Goal: Find specific page/section: Find specific page/section

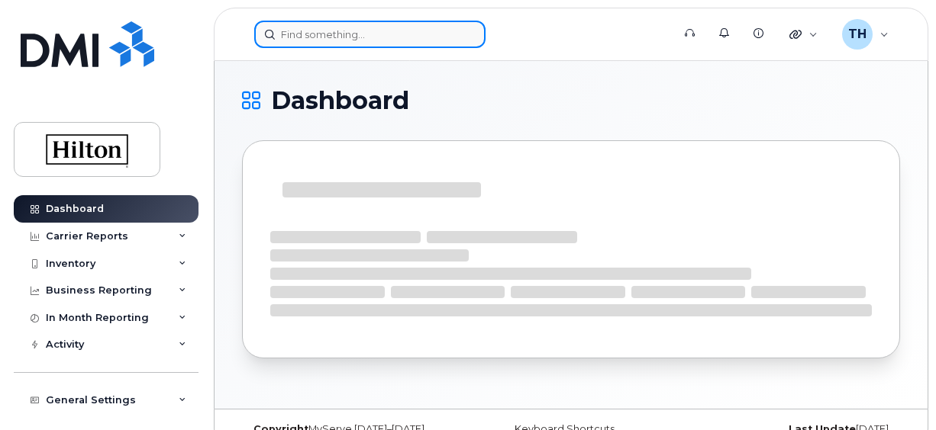
click at [344, 34] on input at bounding box center [369, 34] width 231 height 27
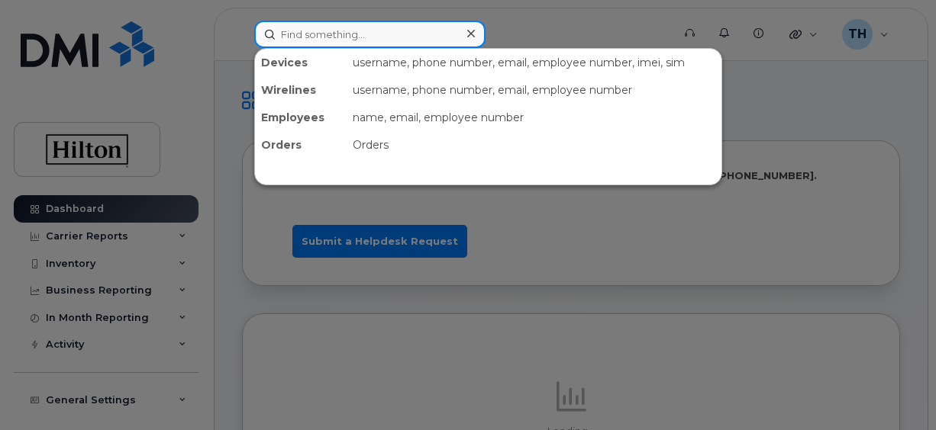
paste input "7135422399"
type input "7135422399"
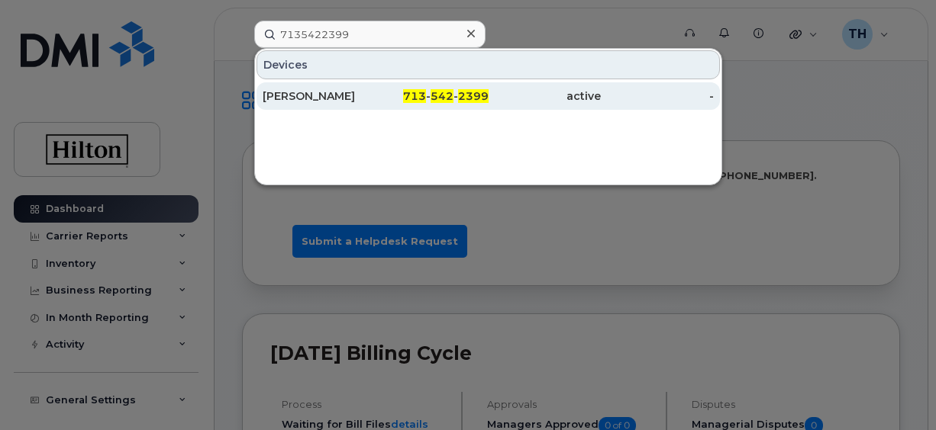
click at [345, 95] on div "CHINELO NZE" at bounding box center [319, 96] width 113 height 15
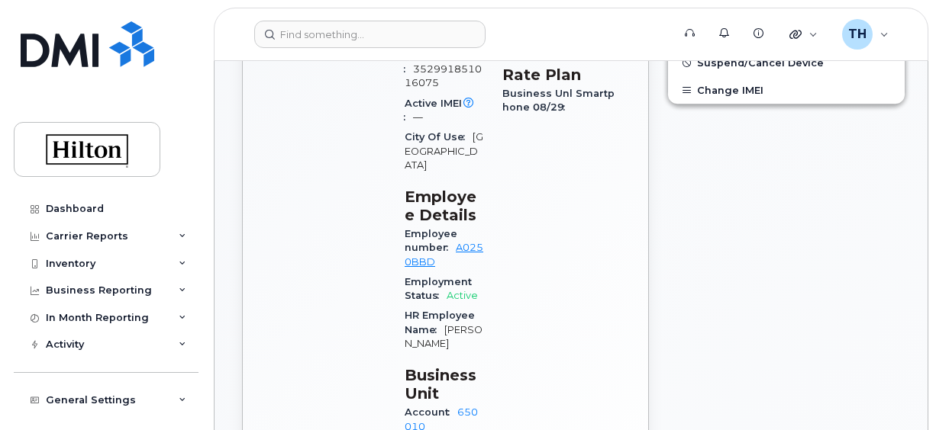
scroll to position [686, 0]
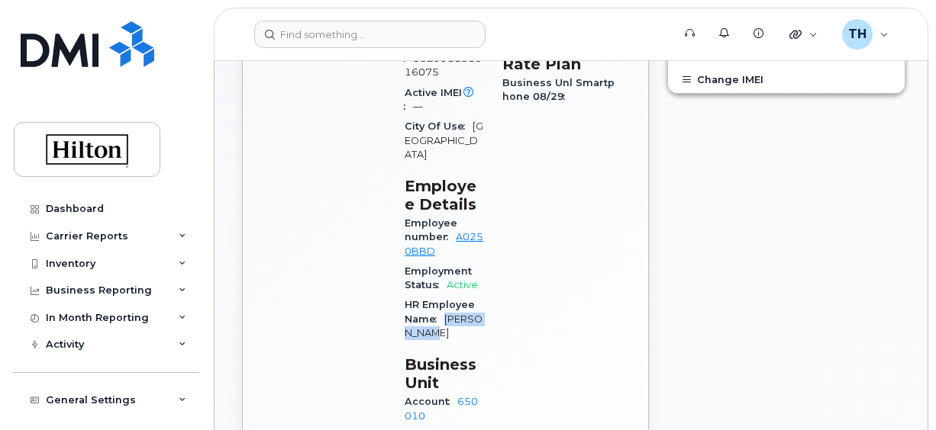
drag, startPoint x: 417, startPoint y: 248, endPoint x: 443, endPoint y: 237, distance: 28.1
click at [443, 295] on div "HR Employee Name Chinelo Nze" at bounding box center [443, 319] width 79 height 48
copy span "Chinelo Nze"
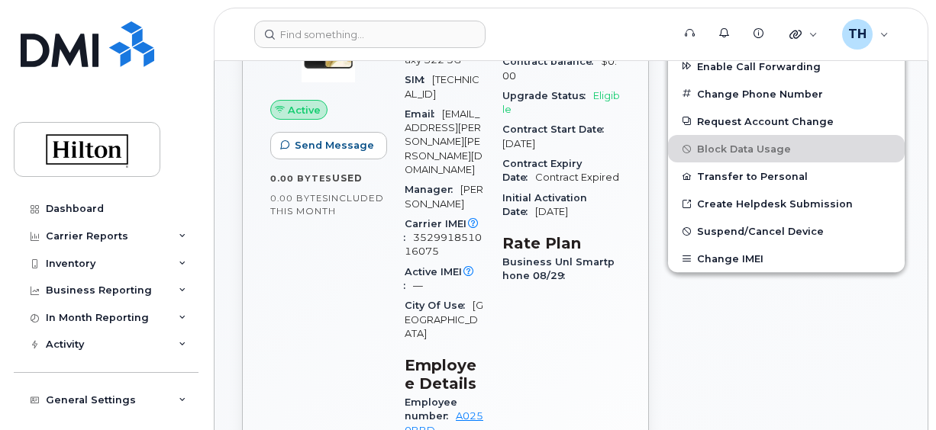
scroll to position [520, 0]
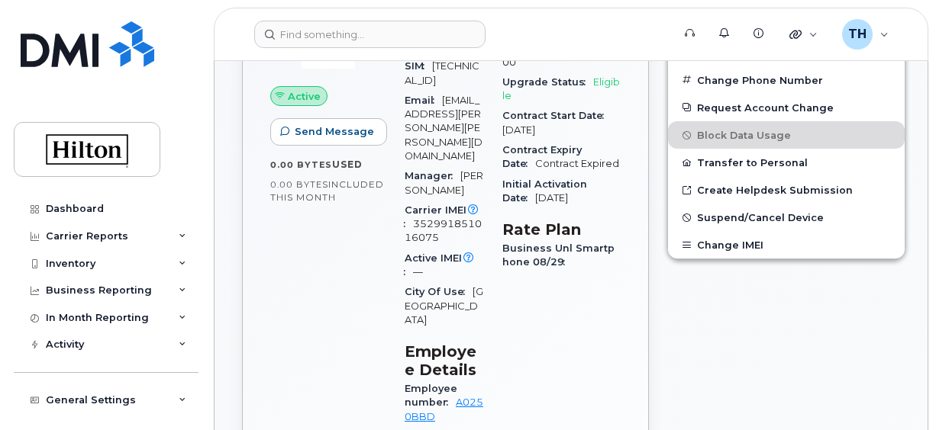
copy span "Chinelo Nze"
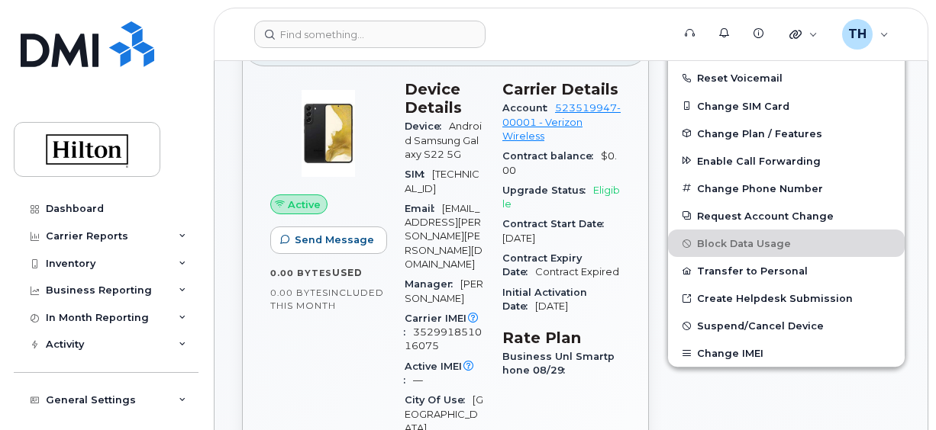
scroll to position [418, 0]
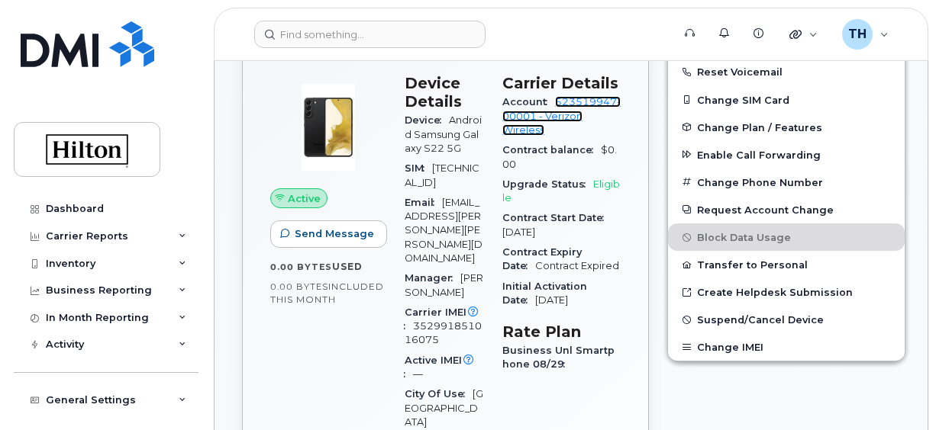
click at [587, 136] on link "523519947-00001 - Verizon Wireless" at bounding box center [561, 116] width 118 height 40
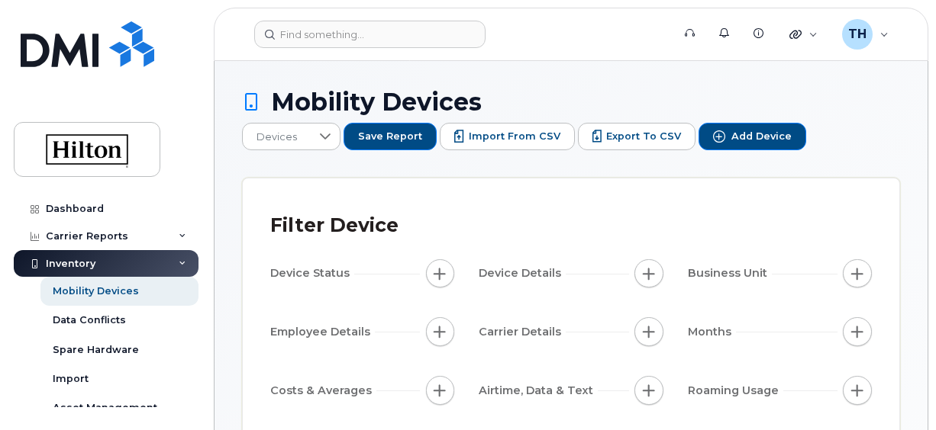
drag, startPoint x: 908, startPoint y: 135, endPoint x: 933, endPoint y: 165, distance: 39.0
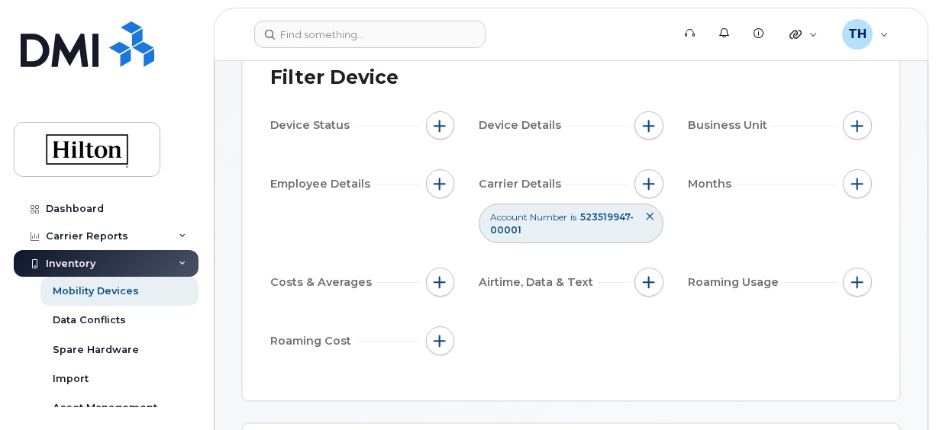
scroll to position [143, 0]
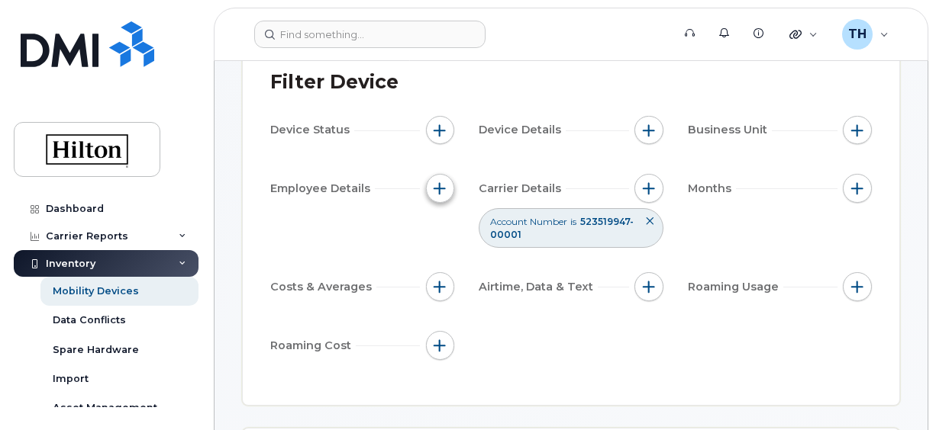
click at [440, 191] on span "button" at bounding box center [439, 188] width 12 height 12
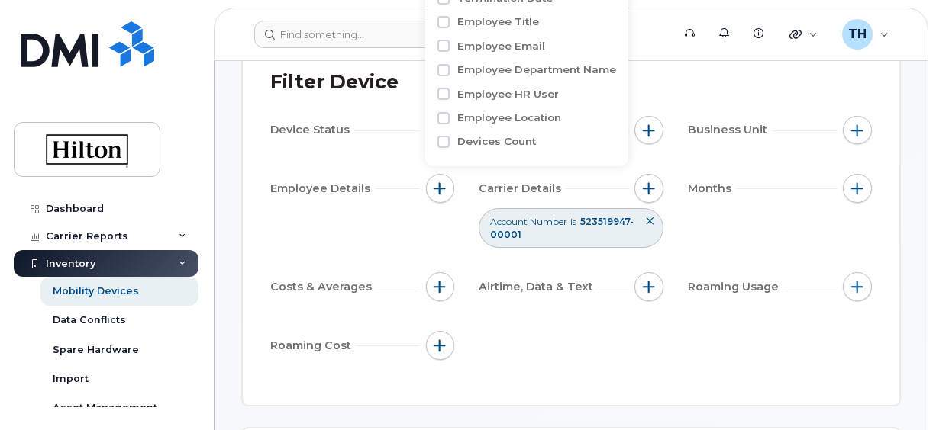
click at [522, 117] on label "Employee Location" at bounding box center [509, 118] width 104 height 14
click at [449, 117] on input "Employee Location" at bounding box center [443, 118] width 12 height 12
checkbox input "true"
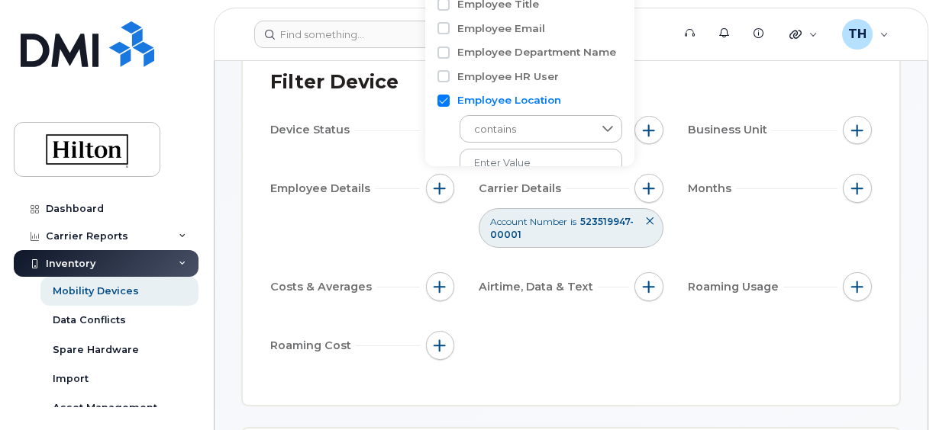
click at [725, 105] on div "Filter Device Device Status Device Details Business Unit Employee Details Carri…" at bounding box center [570, 220] width 601 height 315
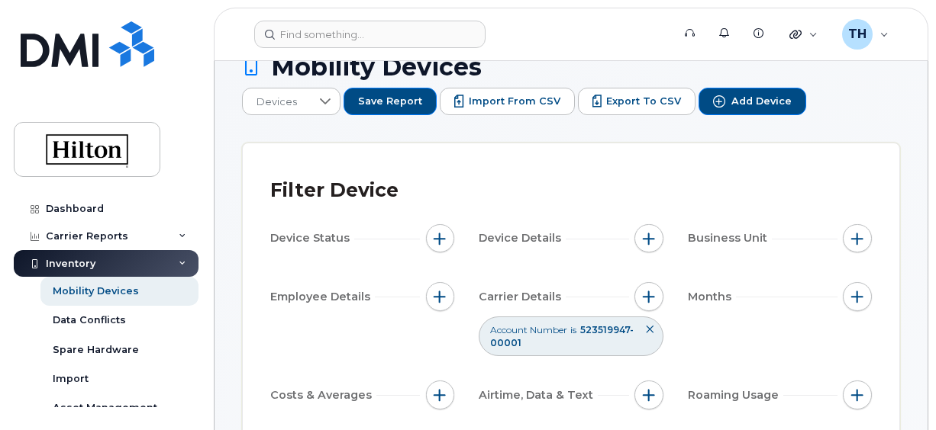
scroll to position [0, 0]
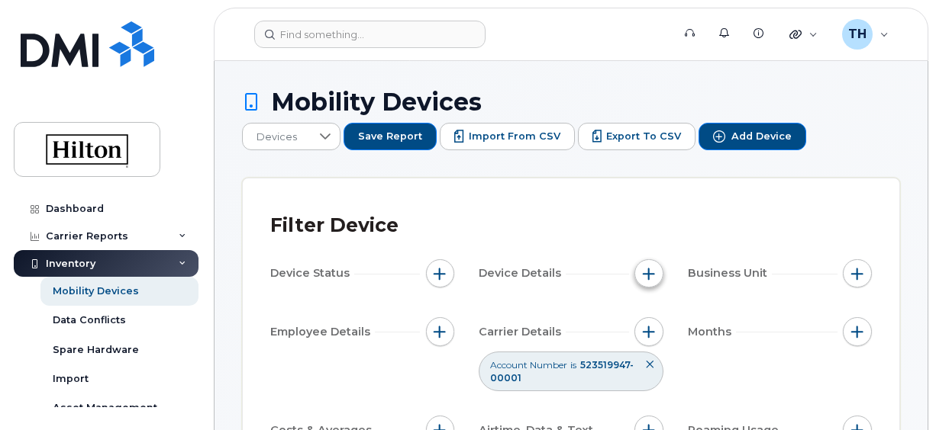
click at [655, 272] on span "button" at bounding box center [649, 274] width 12 height 12
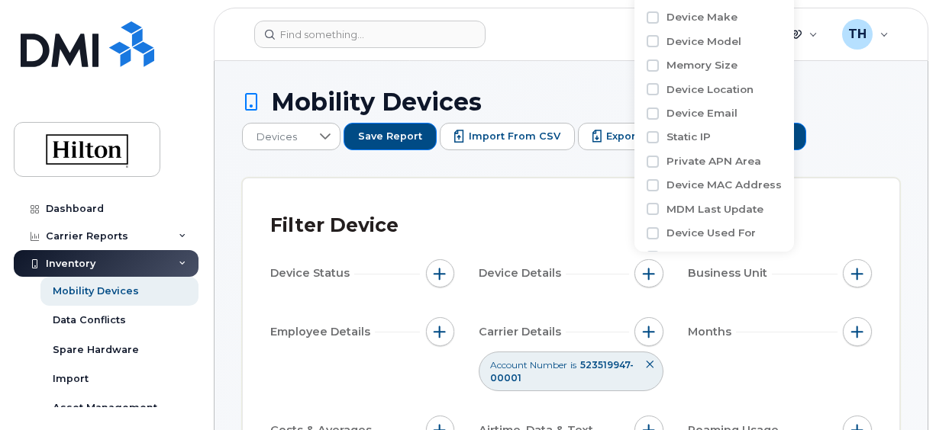
click at [426, 18] on header "Support Alerts Knowledge Base Quicklinks Suspend / Cancel Device Change SIM Car…" at bounding box center [571, 34] width 714 height 53
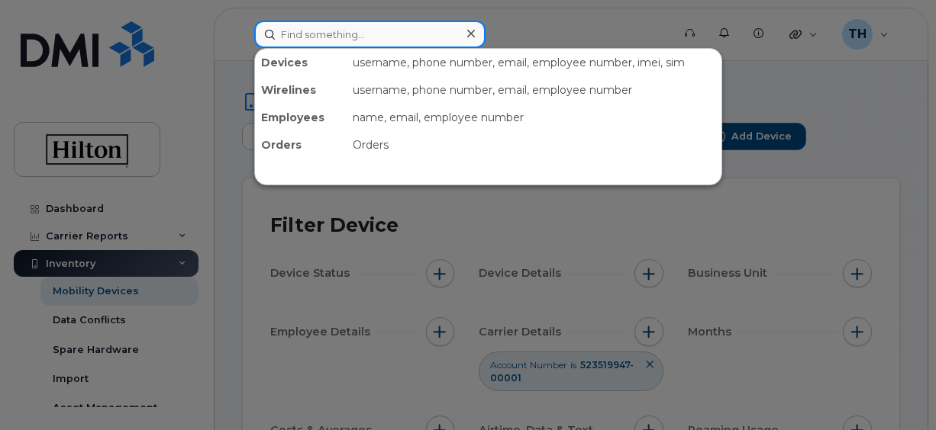
click at [328, 46] on input at bounding box center [369, 34] width 231 height 27
click at [281, 34] on input at bounding box center [369, 34] width 231 height 27
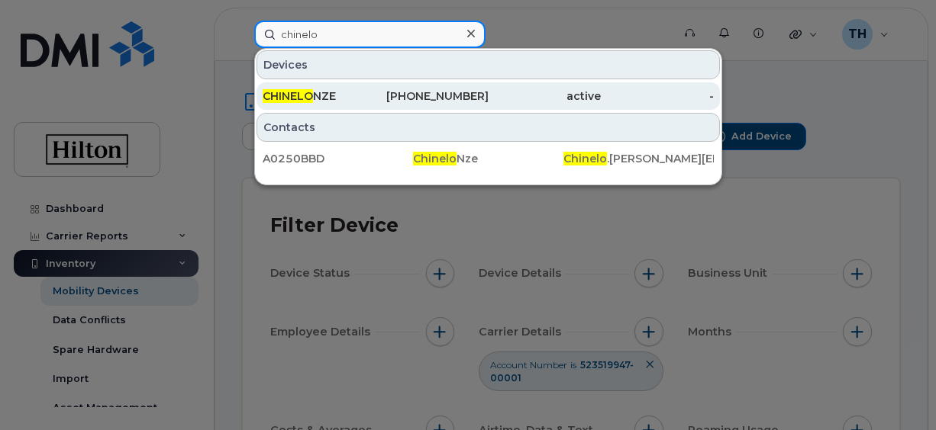
type input "chinelo"
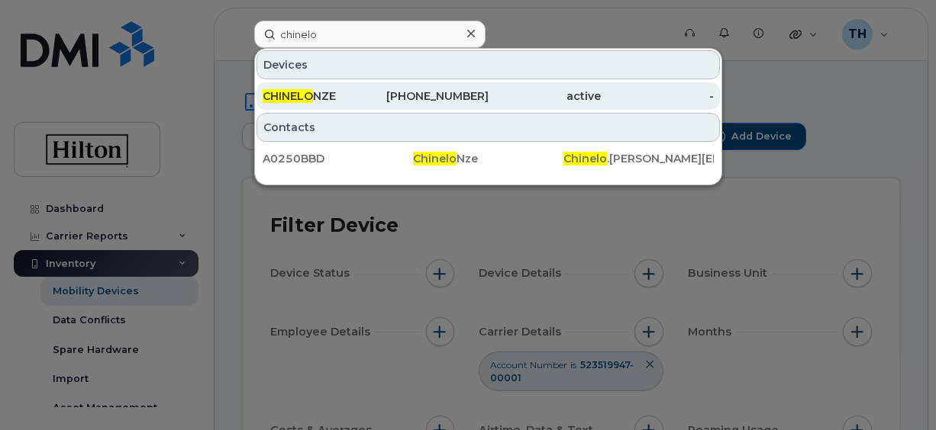
click at [357, 93] on div "CHINELO NZE" at bounding box center [319, 96] width 113 height 15
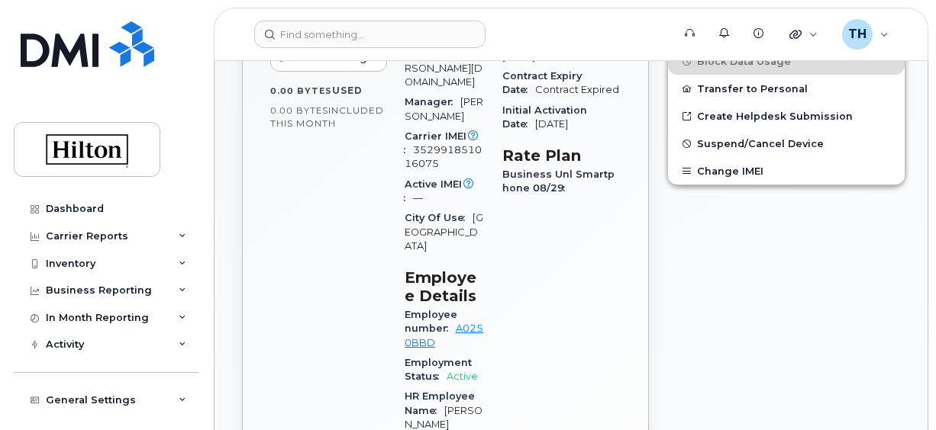
scroll to position [605, 0]
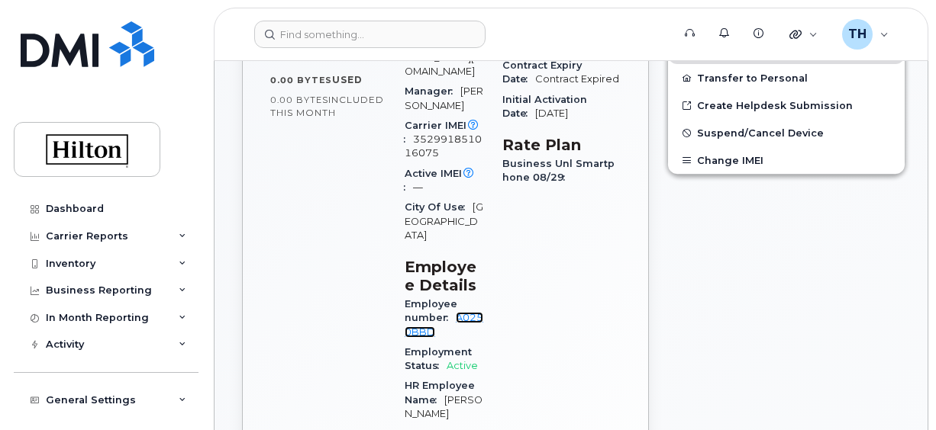
click at [450, 312] on link "A0250BBD" at bounding box center [443, 324] width 79 height 25
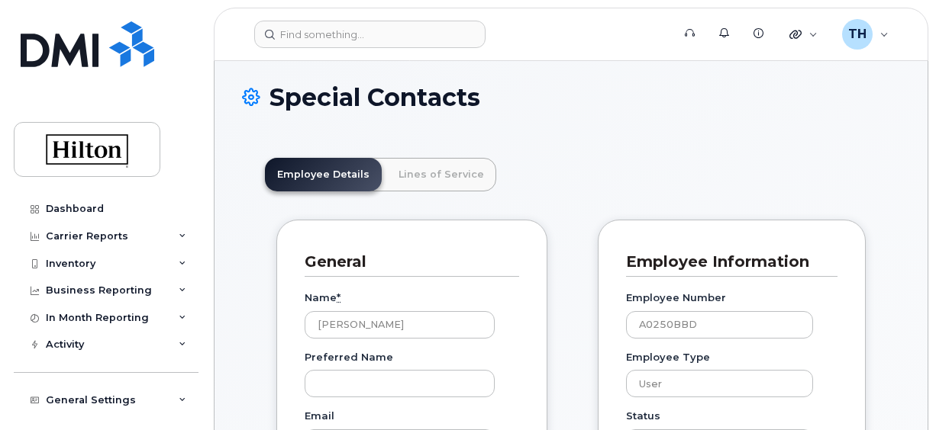
scroll to position [110, 0]
